Goal: Information Seeking & Learning: Learn about a topic

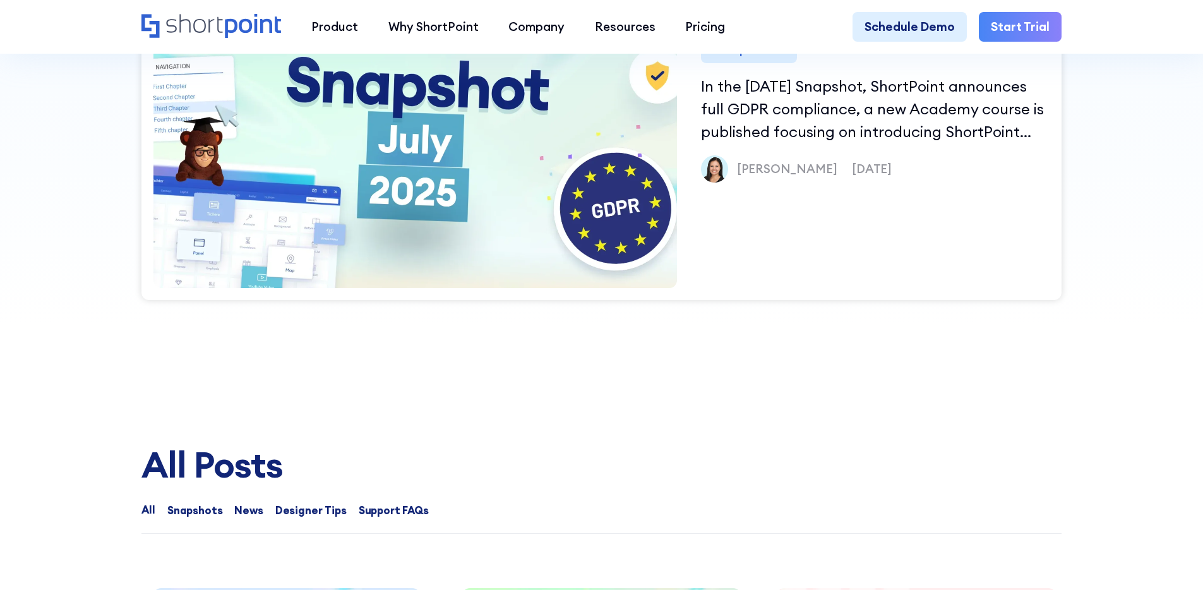
scroll to position [933, 0]
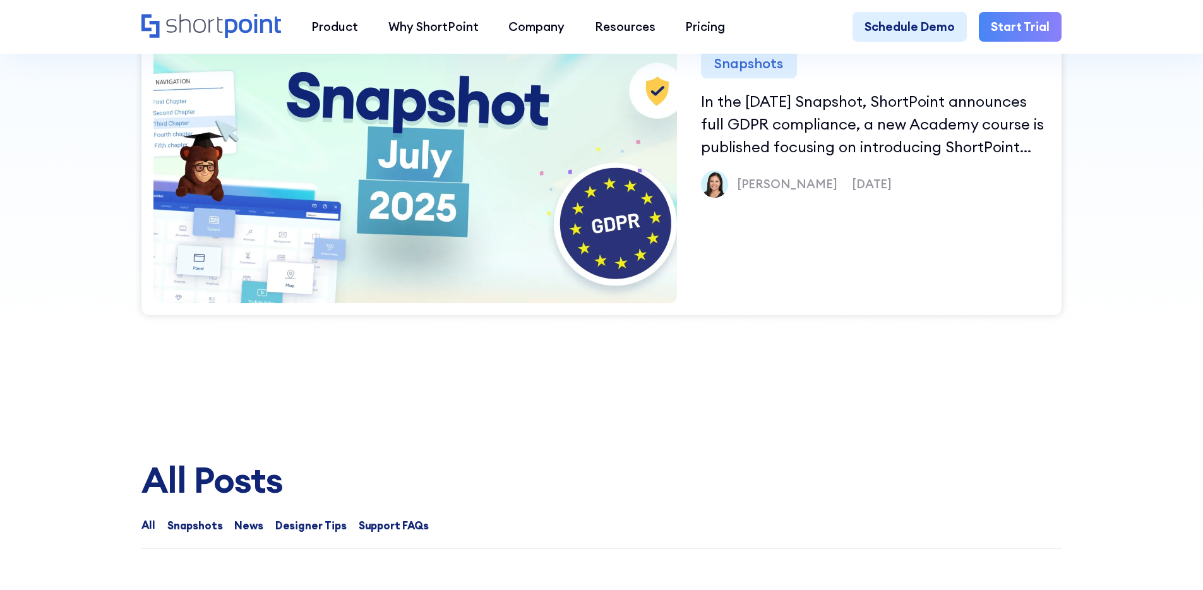
click at [532, 200] on img at bounding box center [415, 156] width 600 height 352
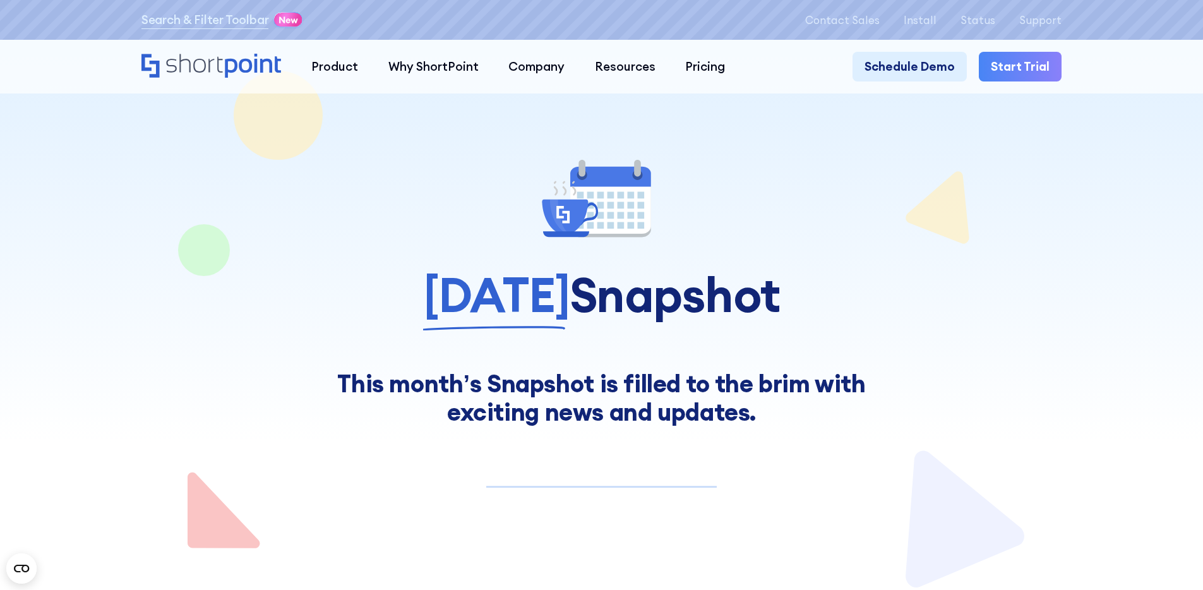
click at [918, 299] on h1 "[DATE] Snapshot" at bounding box center [601, 294] width 920 height 53
click at [328, 203] on div at bounding box center [601, 201] width 920 height 88
